Goal: Transaction & Acquisition: Obtain resource

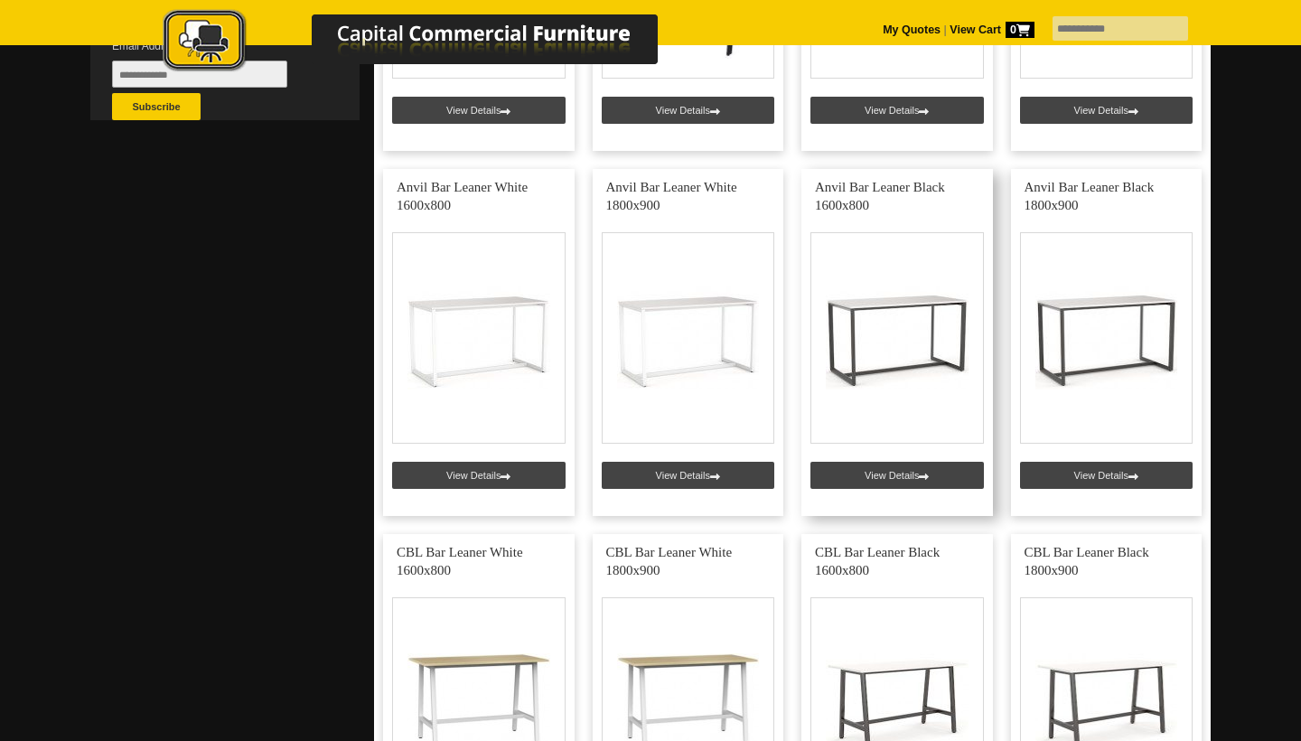
scroll to position [692, 0]
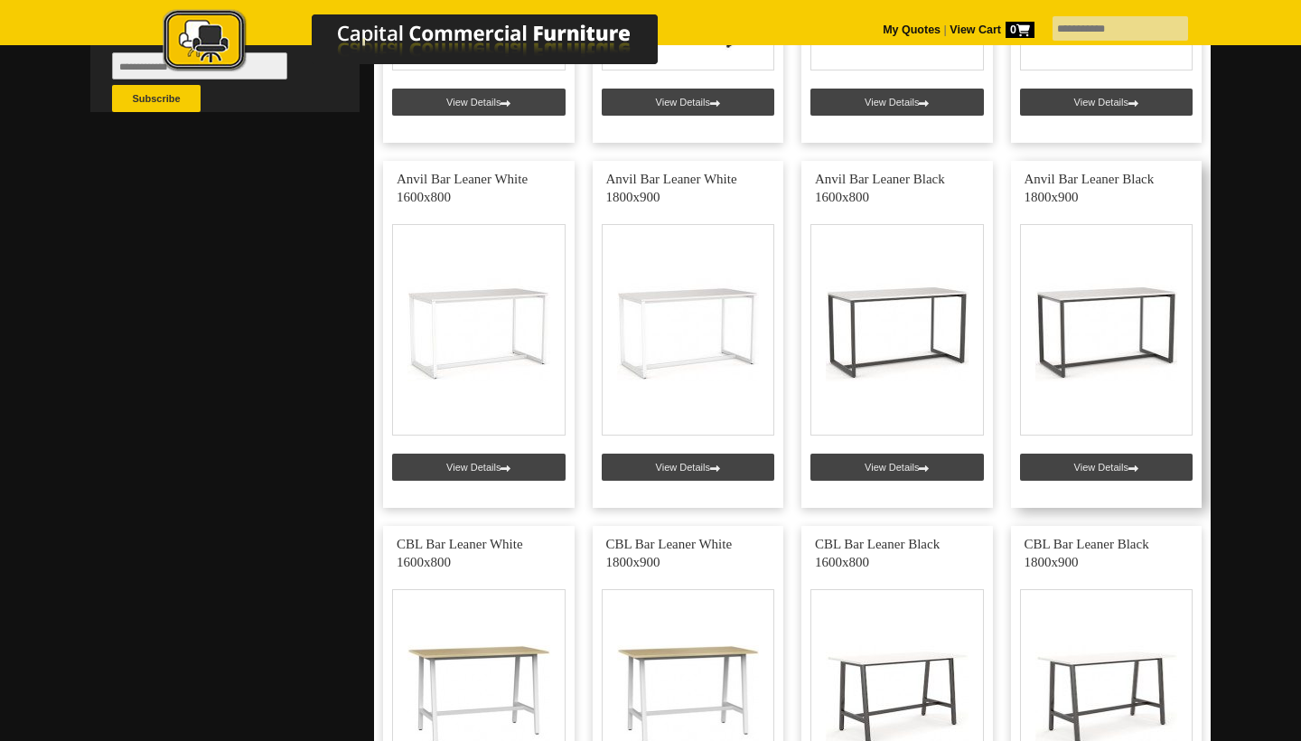
click at [1125, 322] on link at bounding box center [1107, 334] width 192 height 347
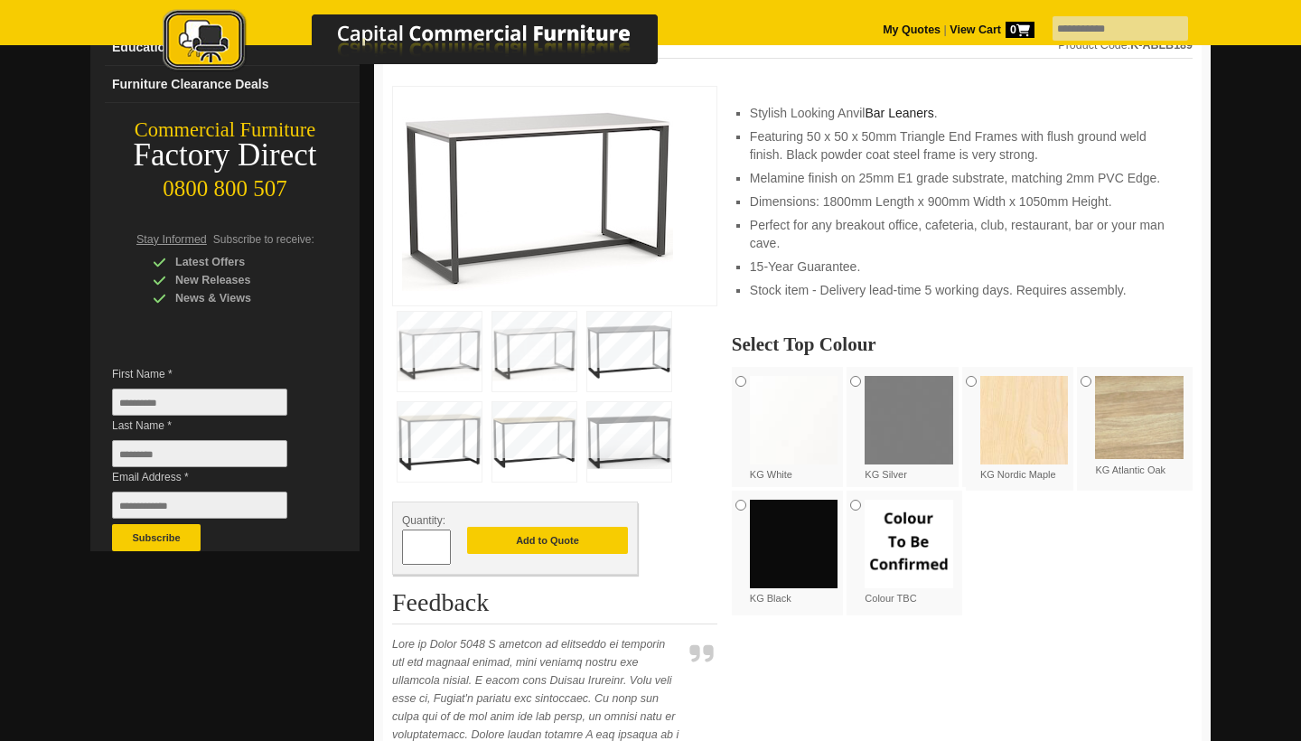
scroll to position [267, 0]
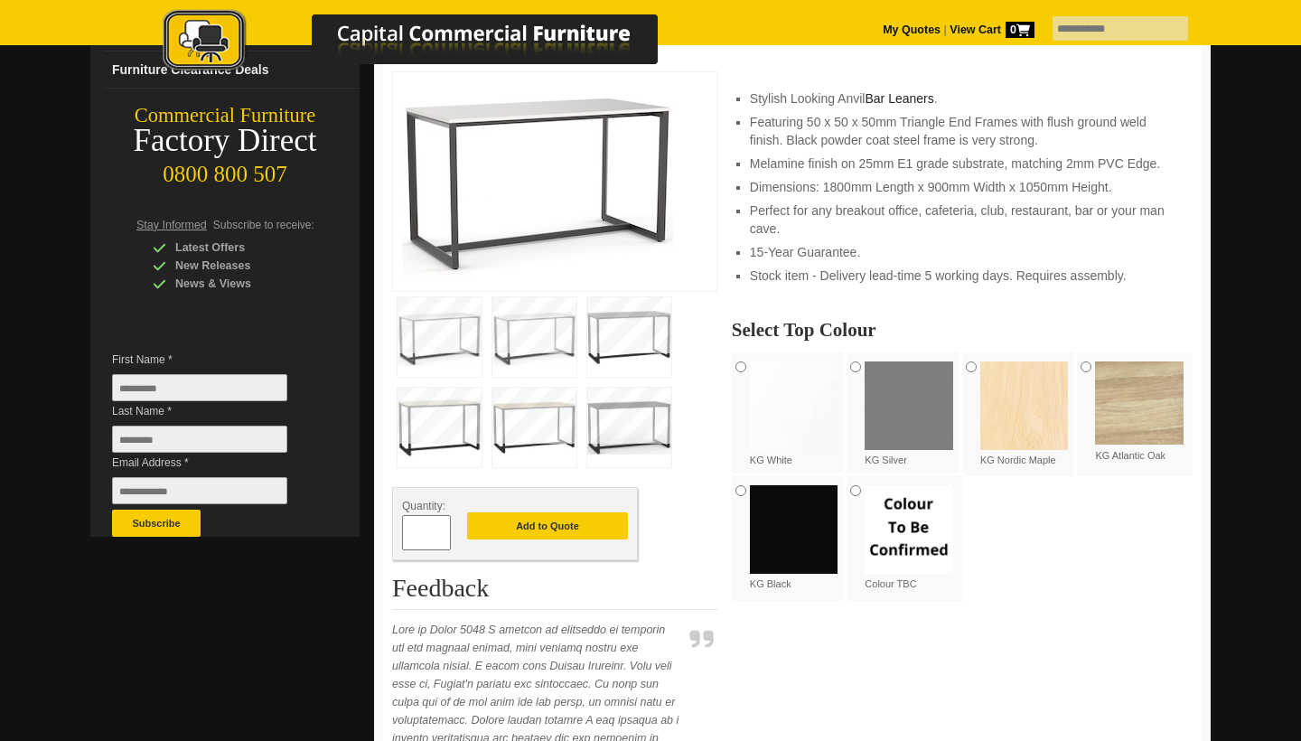
click at [472, 410] on img at bounding box center [440, 428] width 84 height 80
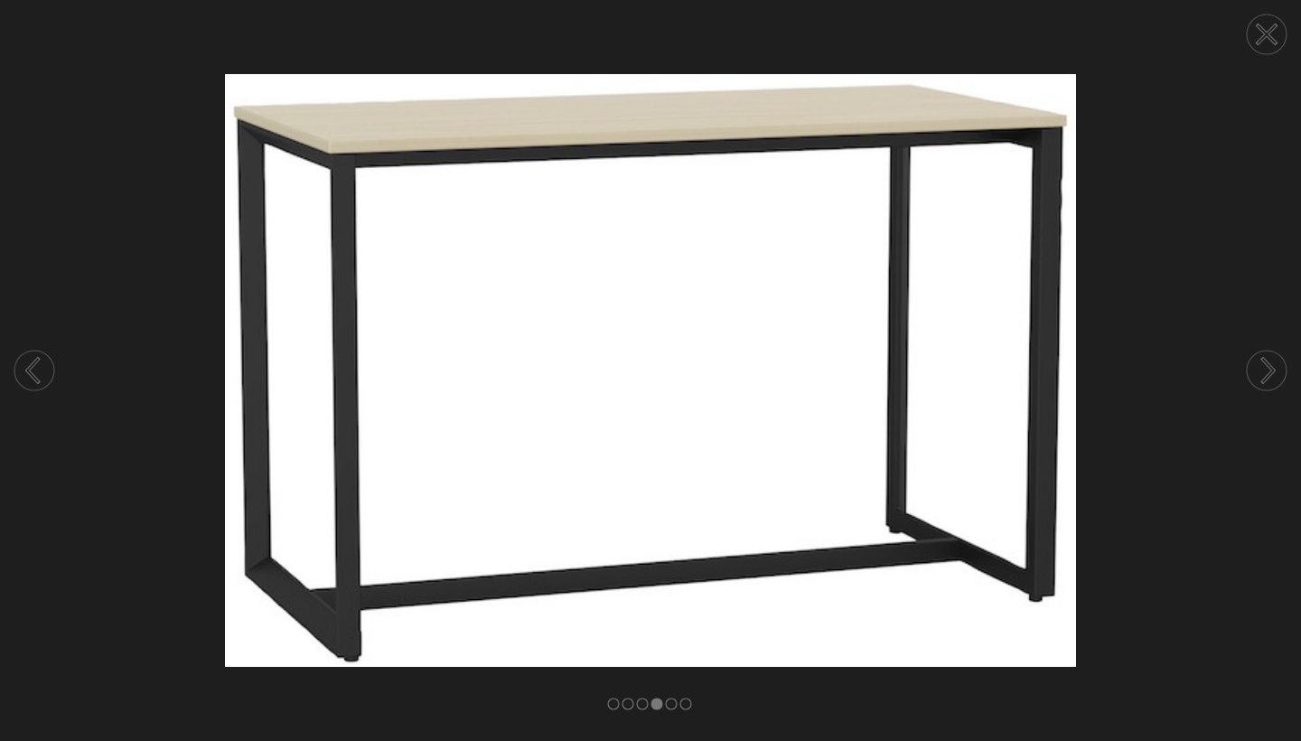
click at [1261, 374] on circle at bounding box center [1267, 371] width 40 height 40
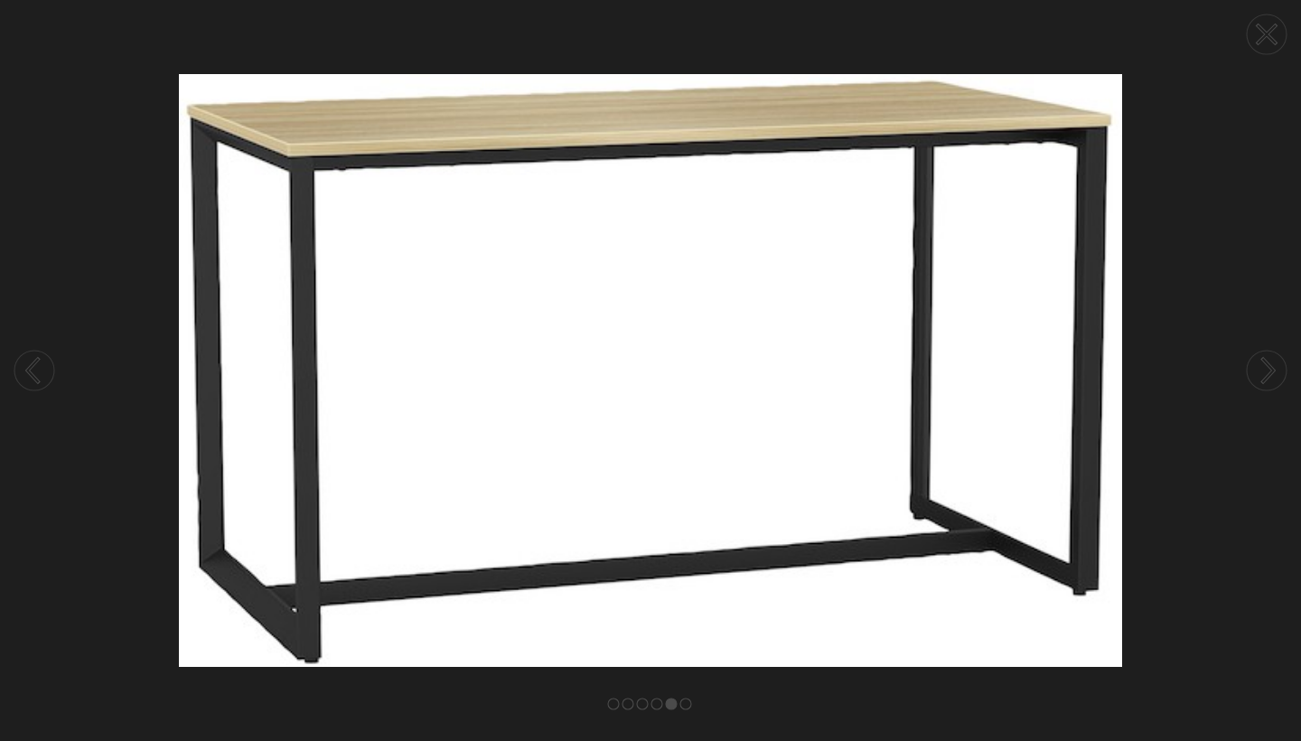
click at [1261, 374] on circle at bounding box center [1267, 371] width 40 height 40
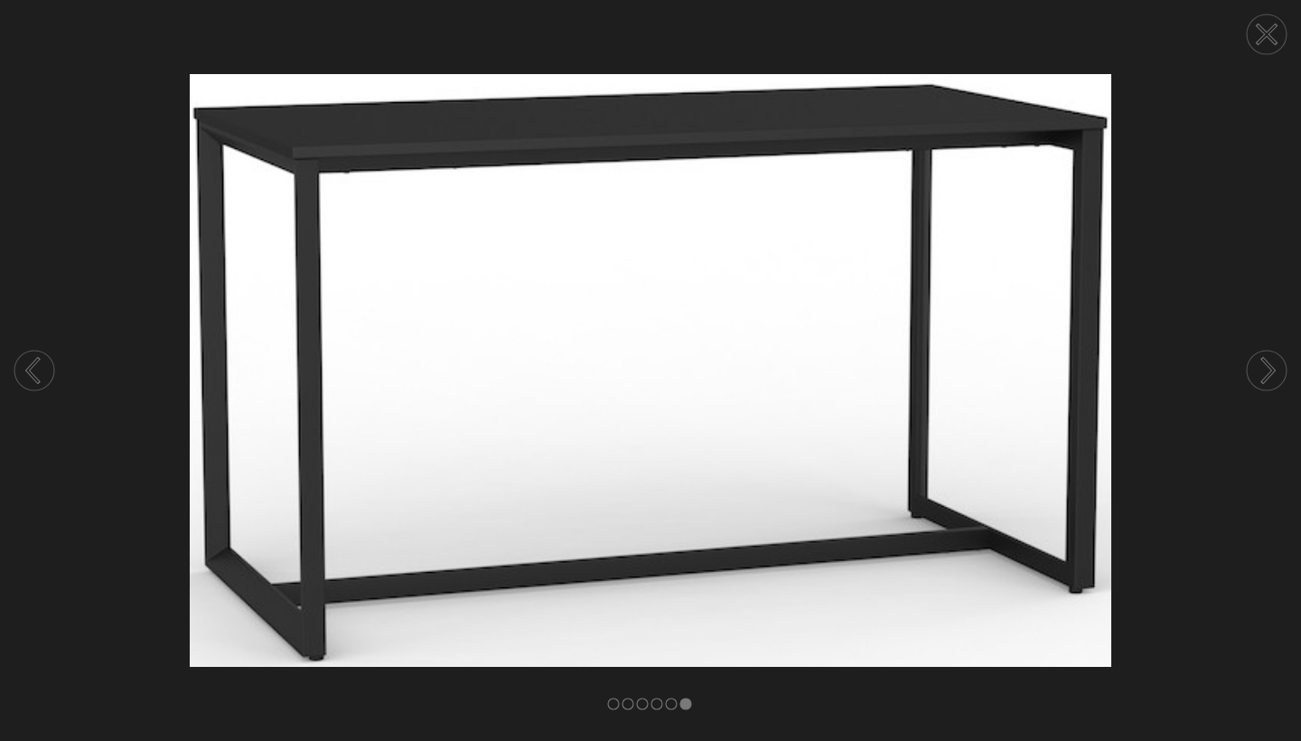
click at [1261, 374] on circle at bounding box center [1267, 371] width 40 height 40
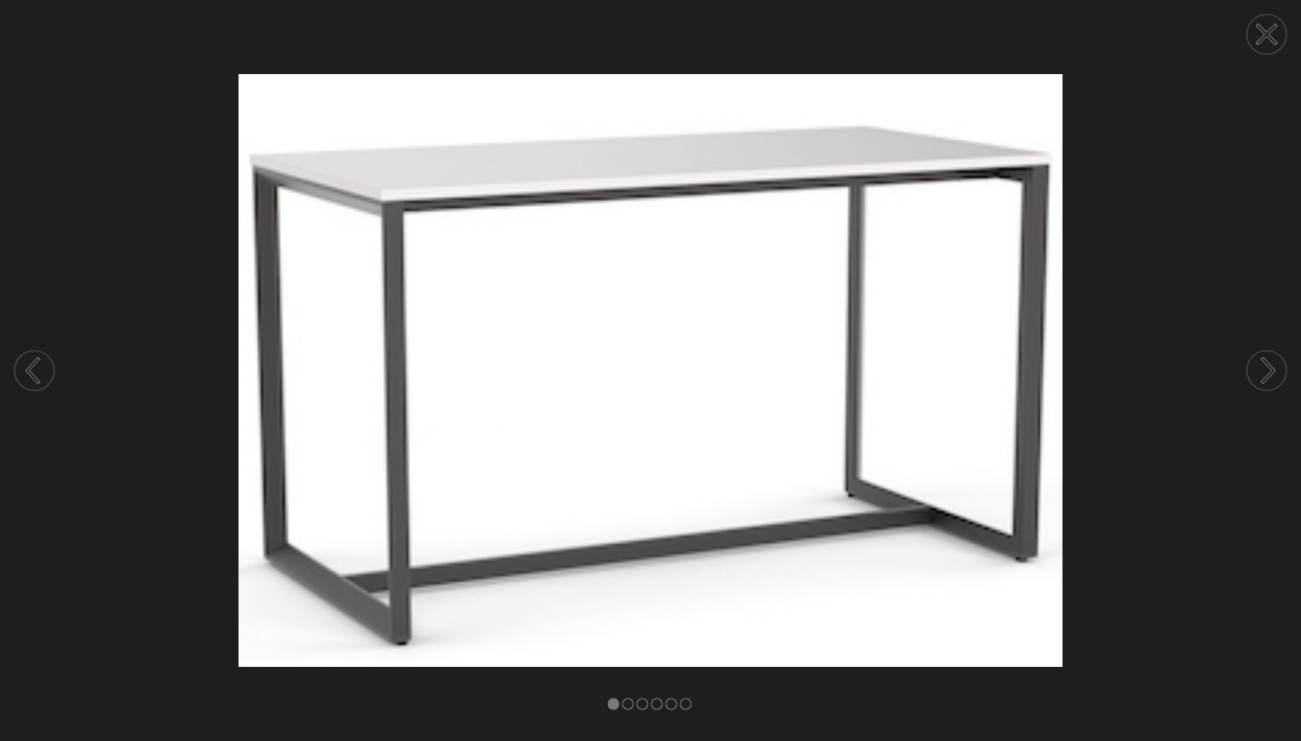
click at [1261, 374] on circle at bounding box center [1267, 371] width 40 height 40
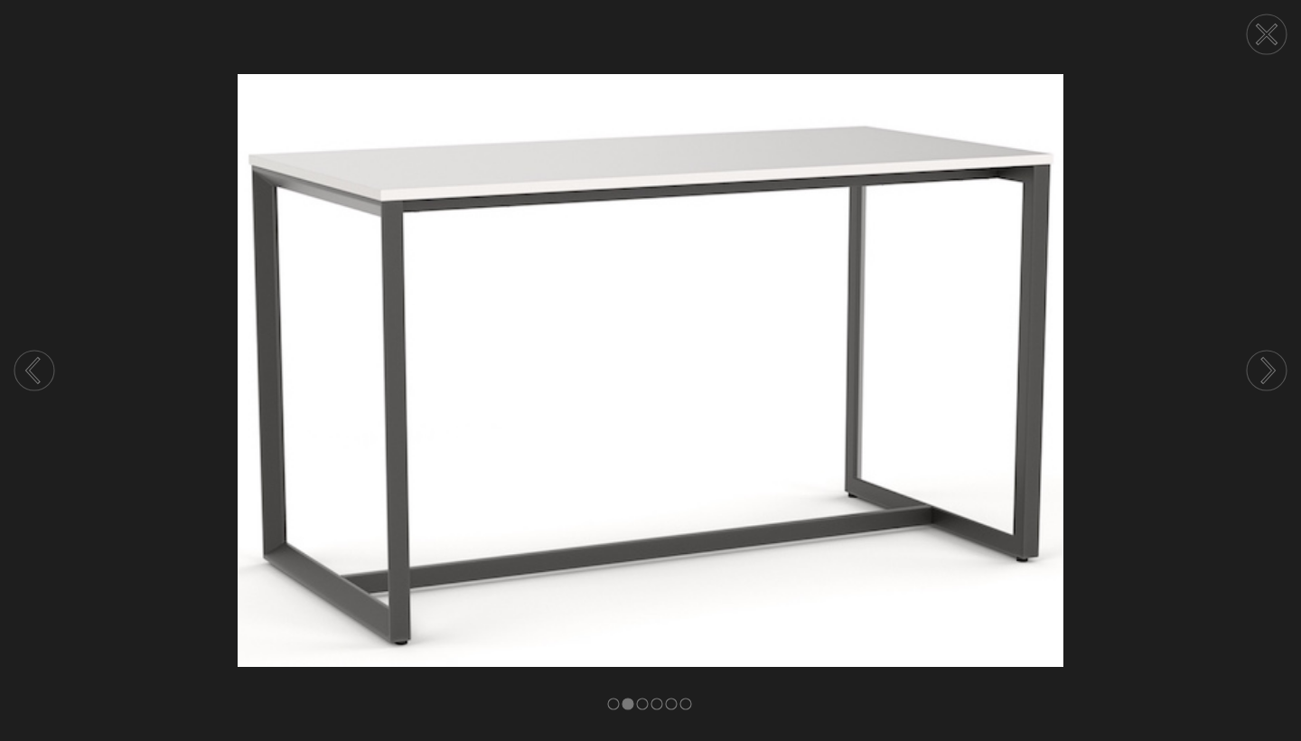
click at [1261, 374] on circle at bounding box center [1267, 371] width 40 height 40
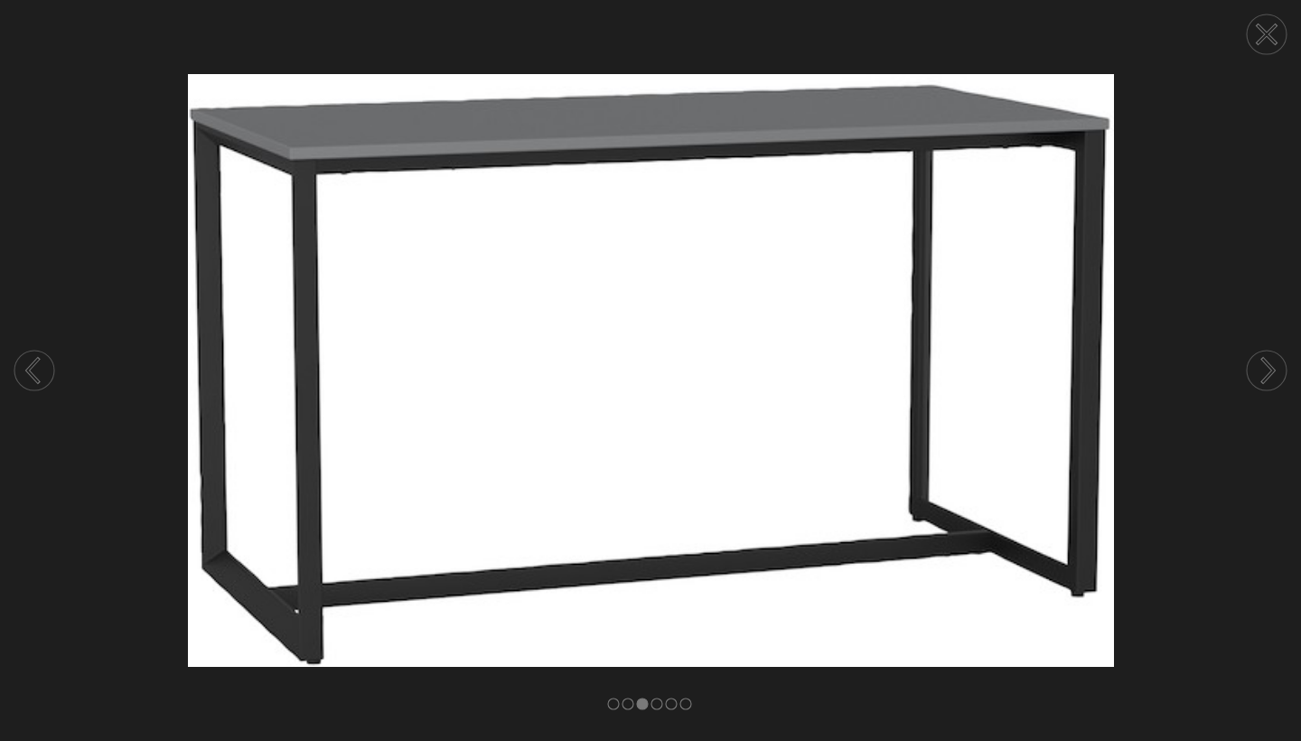
click at [1262, 373] on circle at bounding box center [1267, 371] width 40 height 40
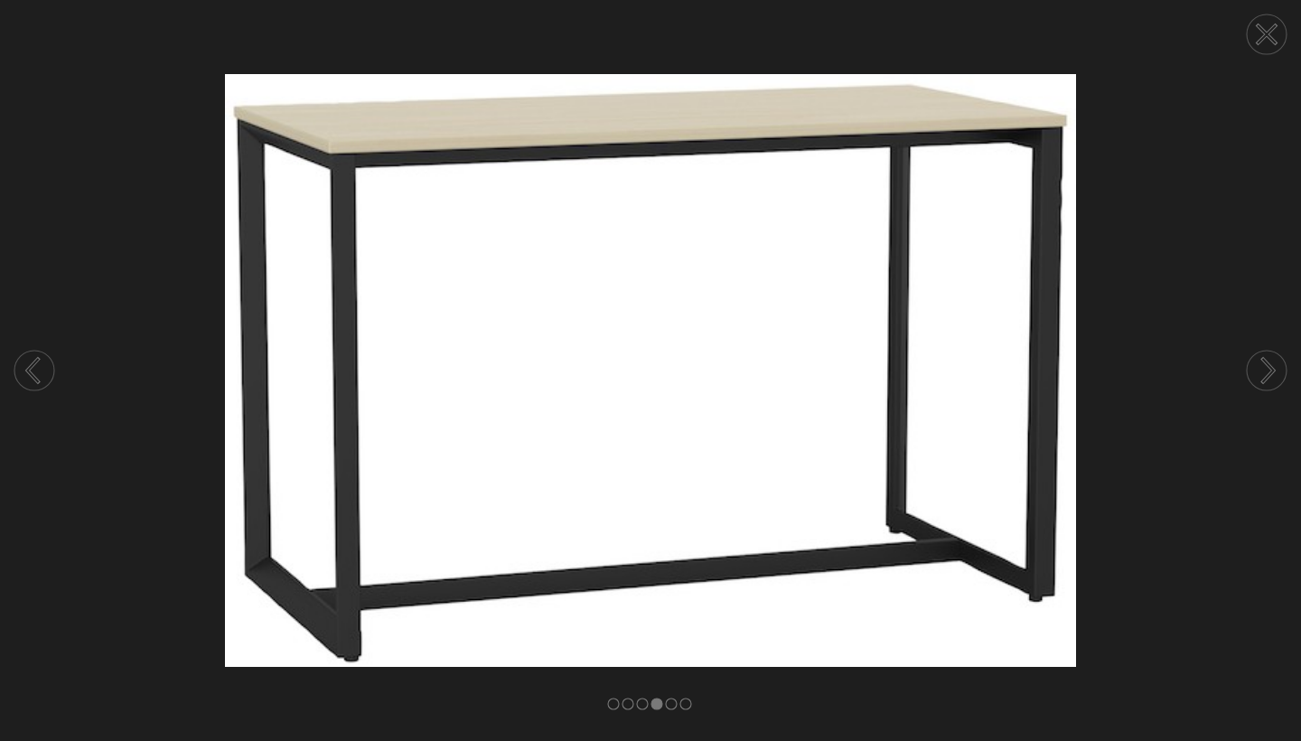
click at [1268, 38] on icon at bounding box center [1266, 34] width 17 height 17
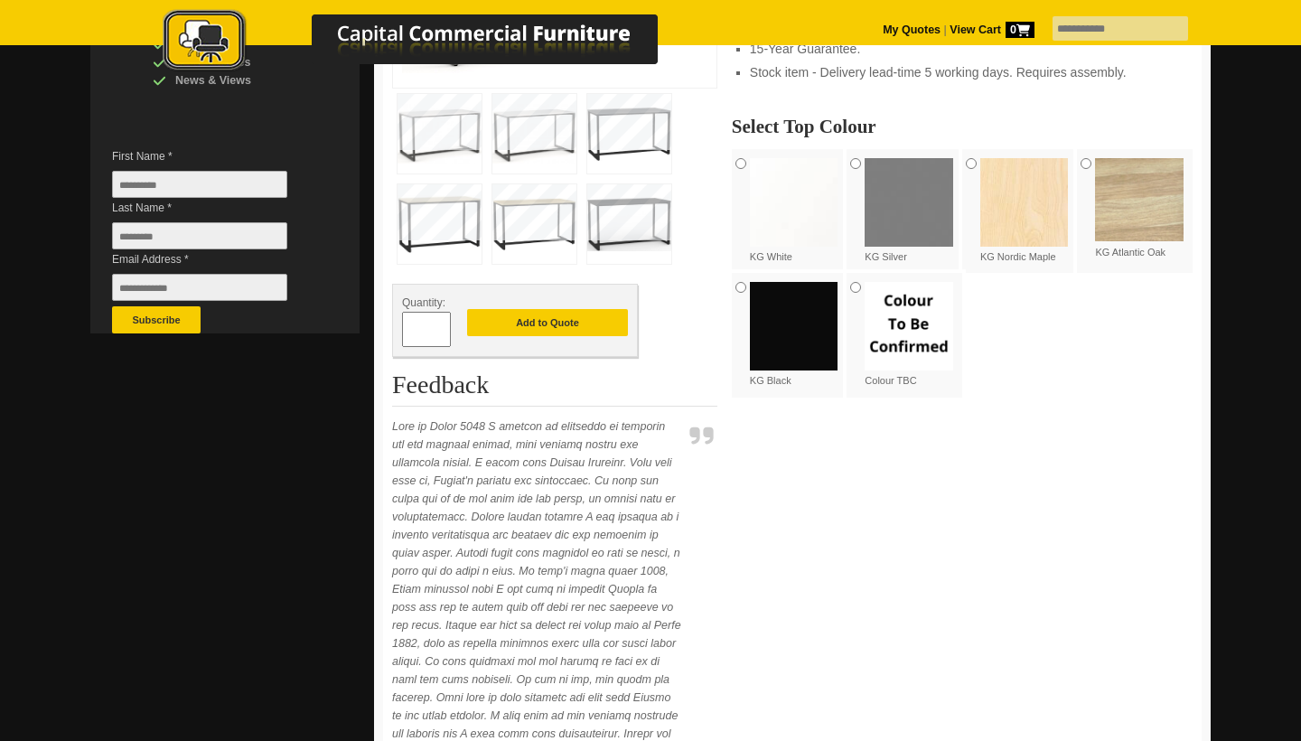
scroll to position [472, 0]
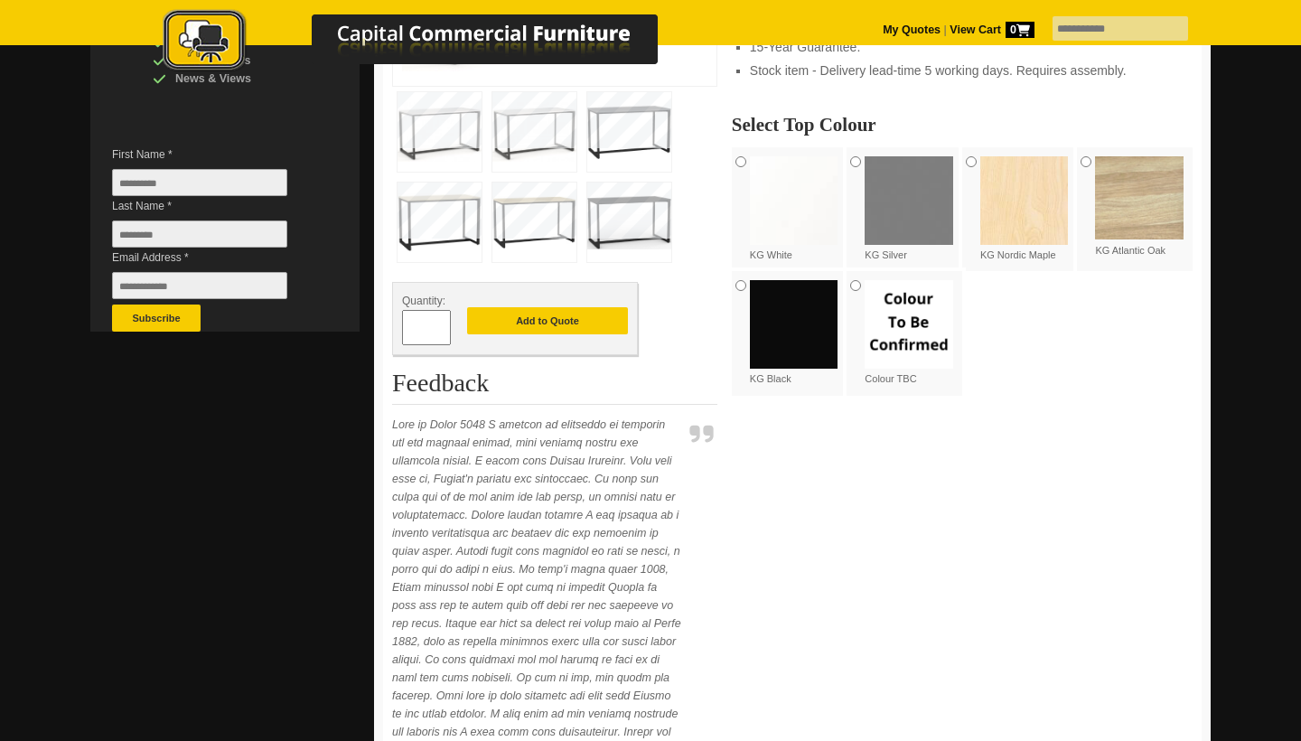
click at [859, 291] on div "Colour TBC" at bounding box center [905, 333] width 116 height 124
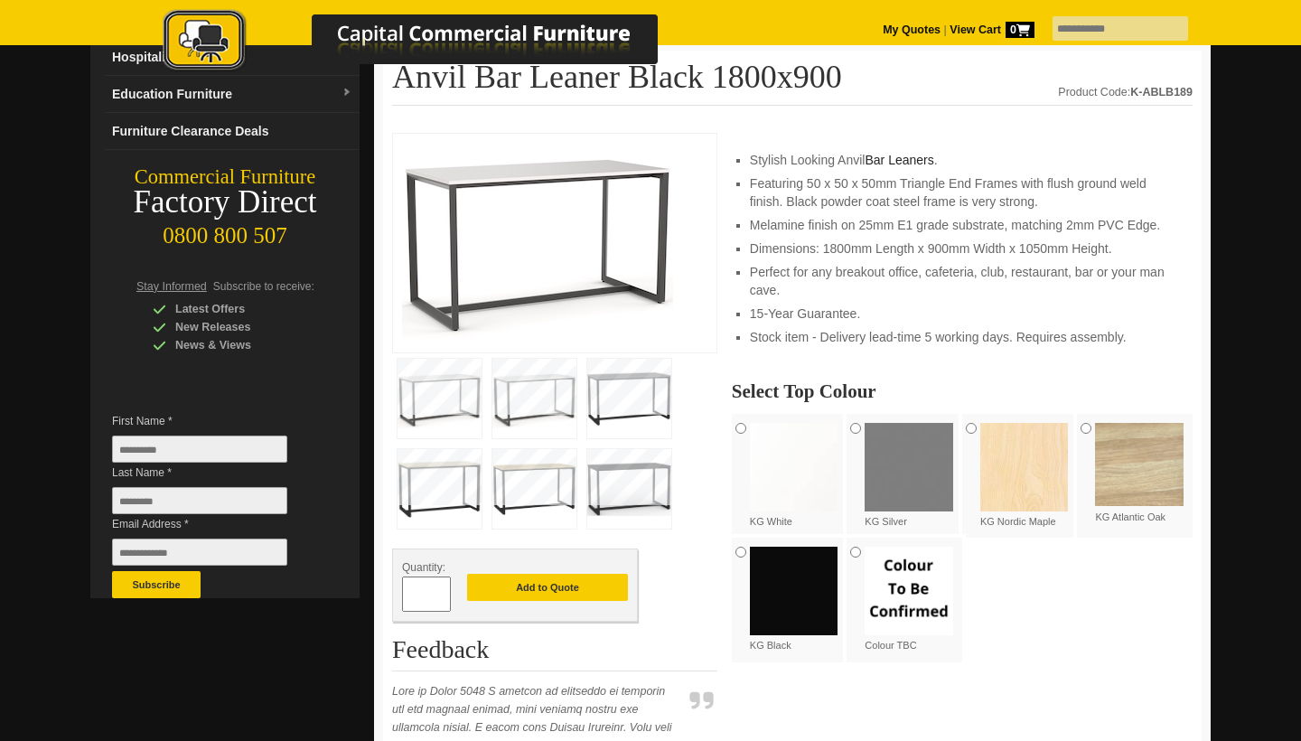
scroll to position [208, 0]
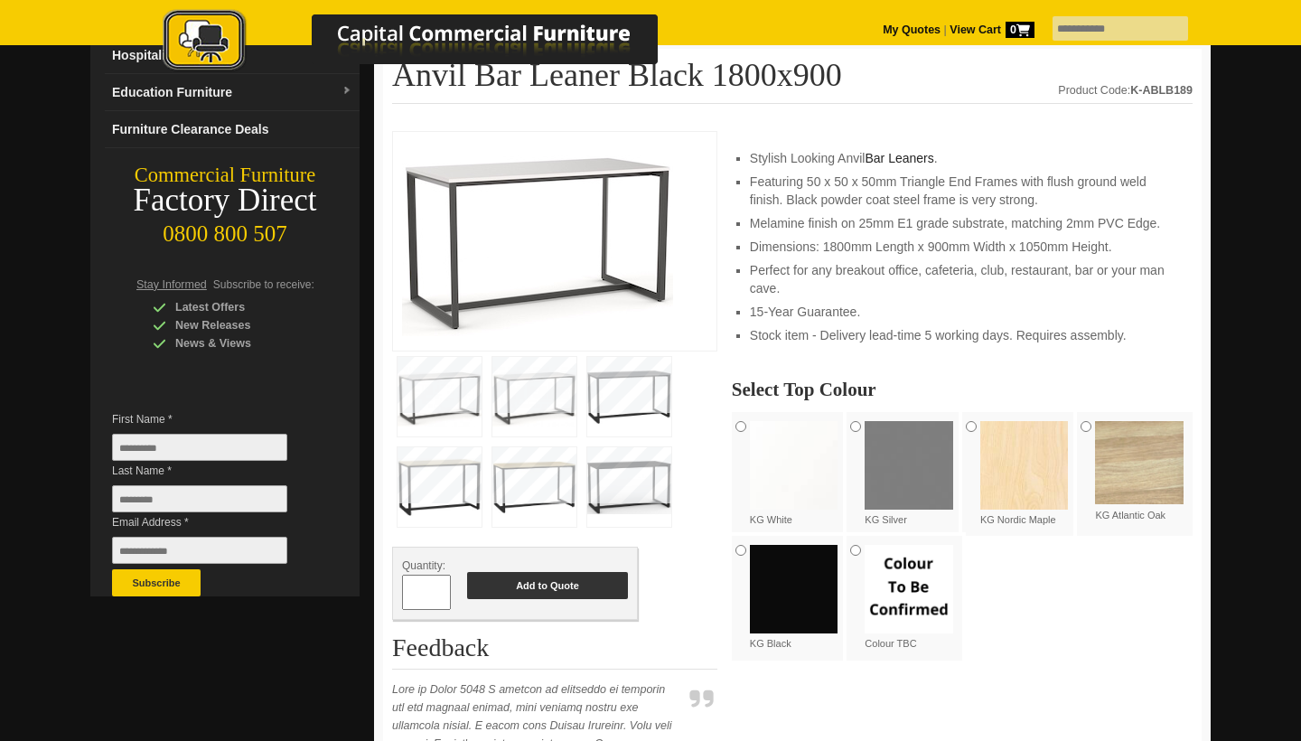
click at [512, 581] on button "Add to Quote" at bounding box center [547, 585] width 161 height 27
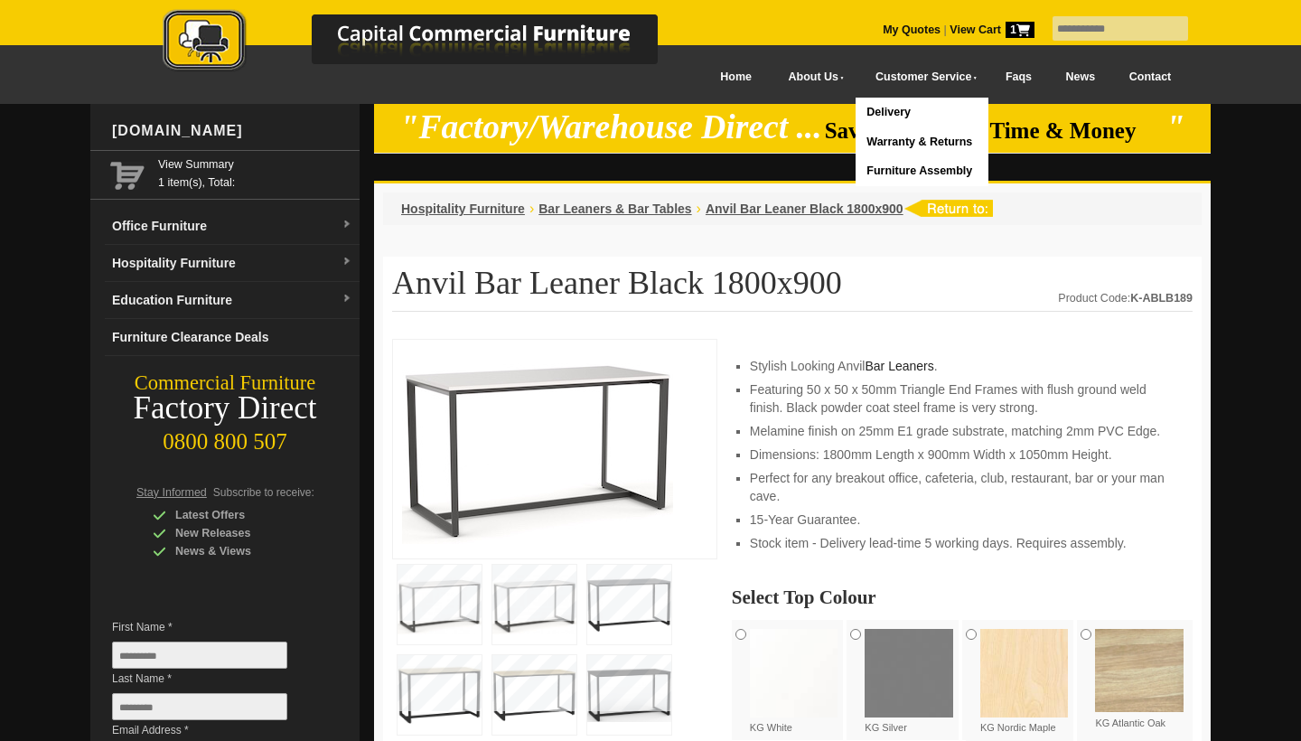
click at [1006, 34] on span "1" at bounding box center [1020, 30] width 29 height 16
